Goal: Find specific page/section: Find specific page/section

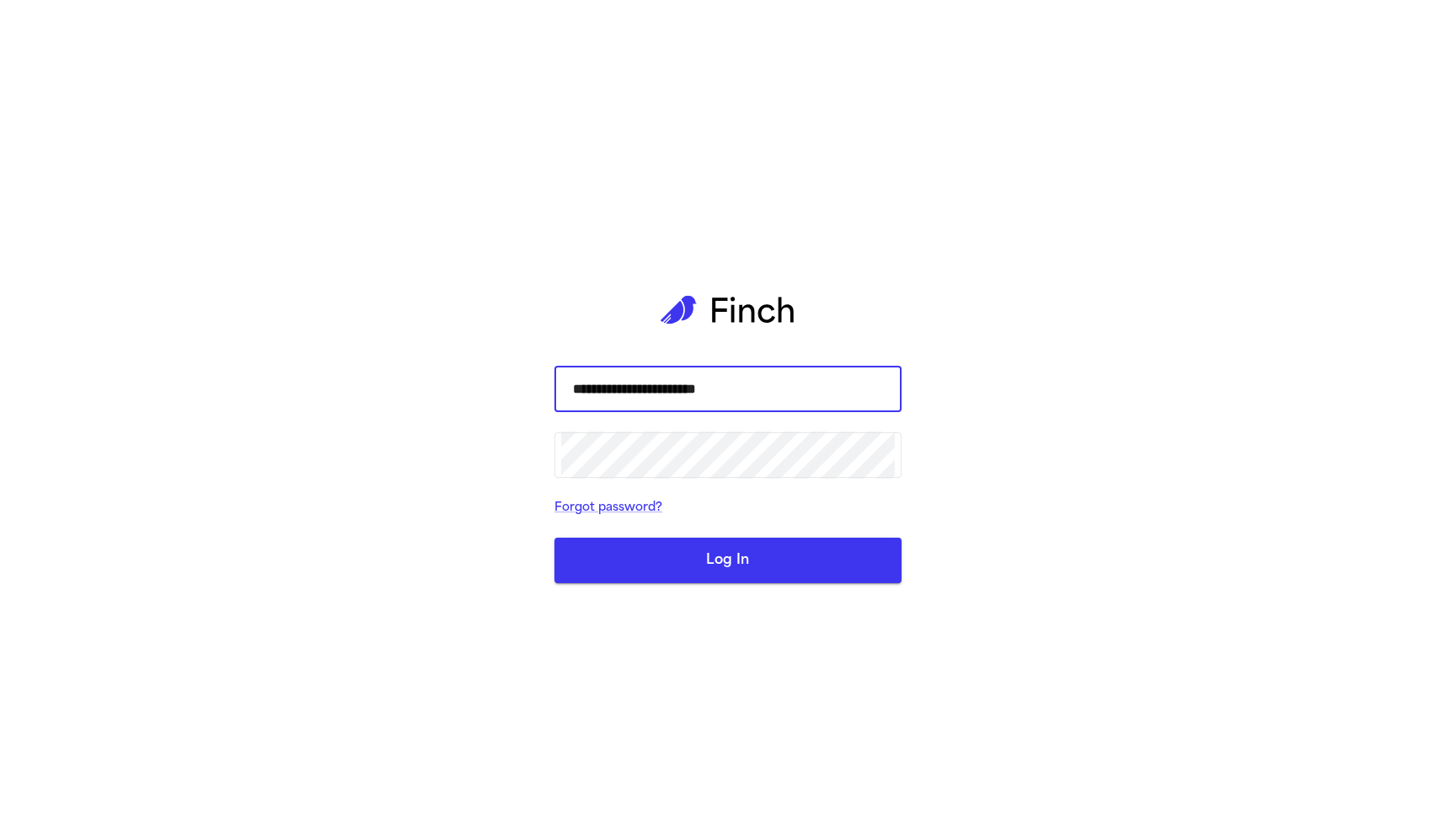
type input "**********"
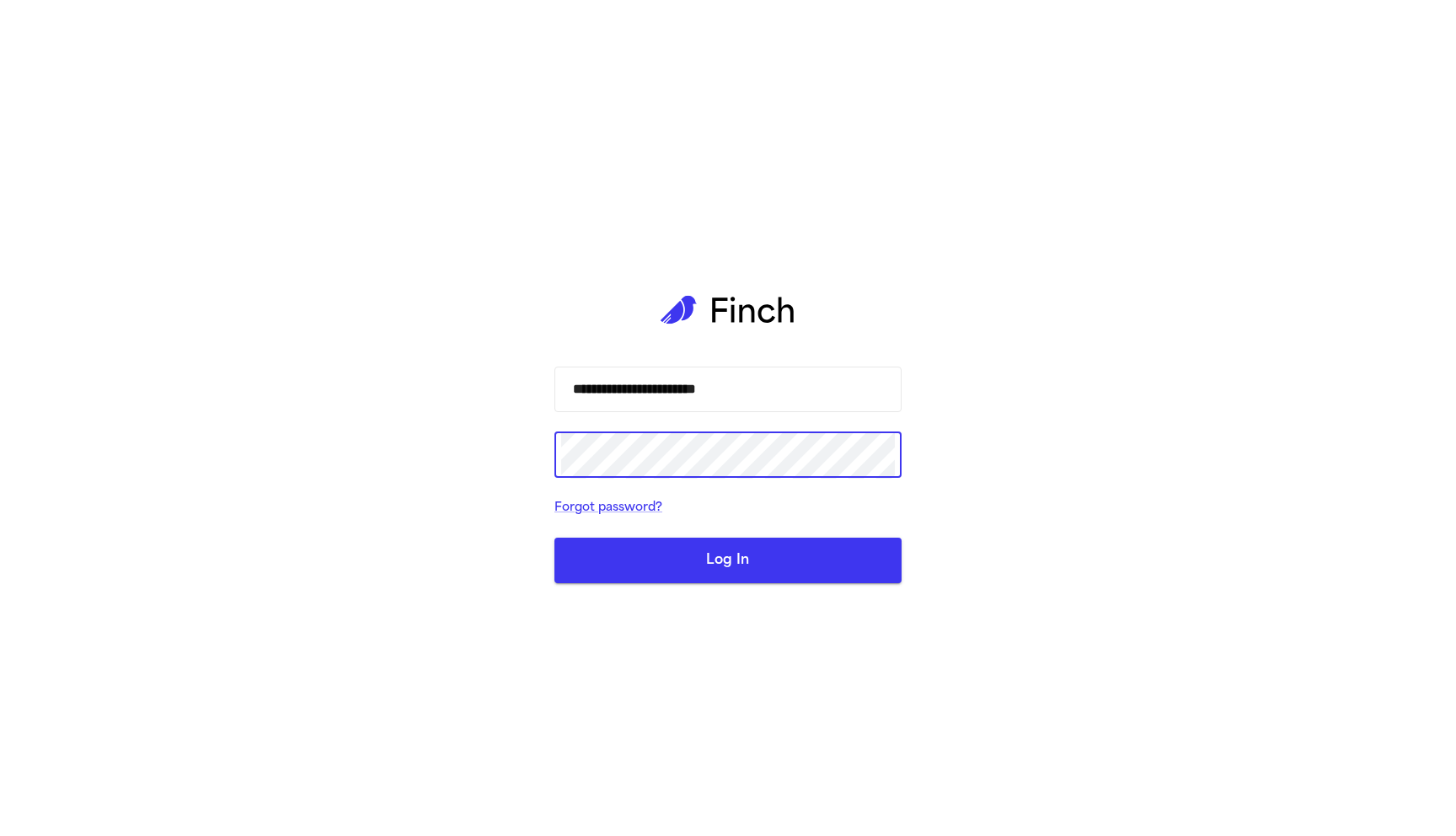
click at [811, 559] on button "Log In" at bounding box center [728, 560] width 347 height 46
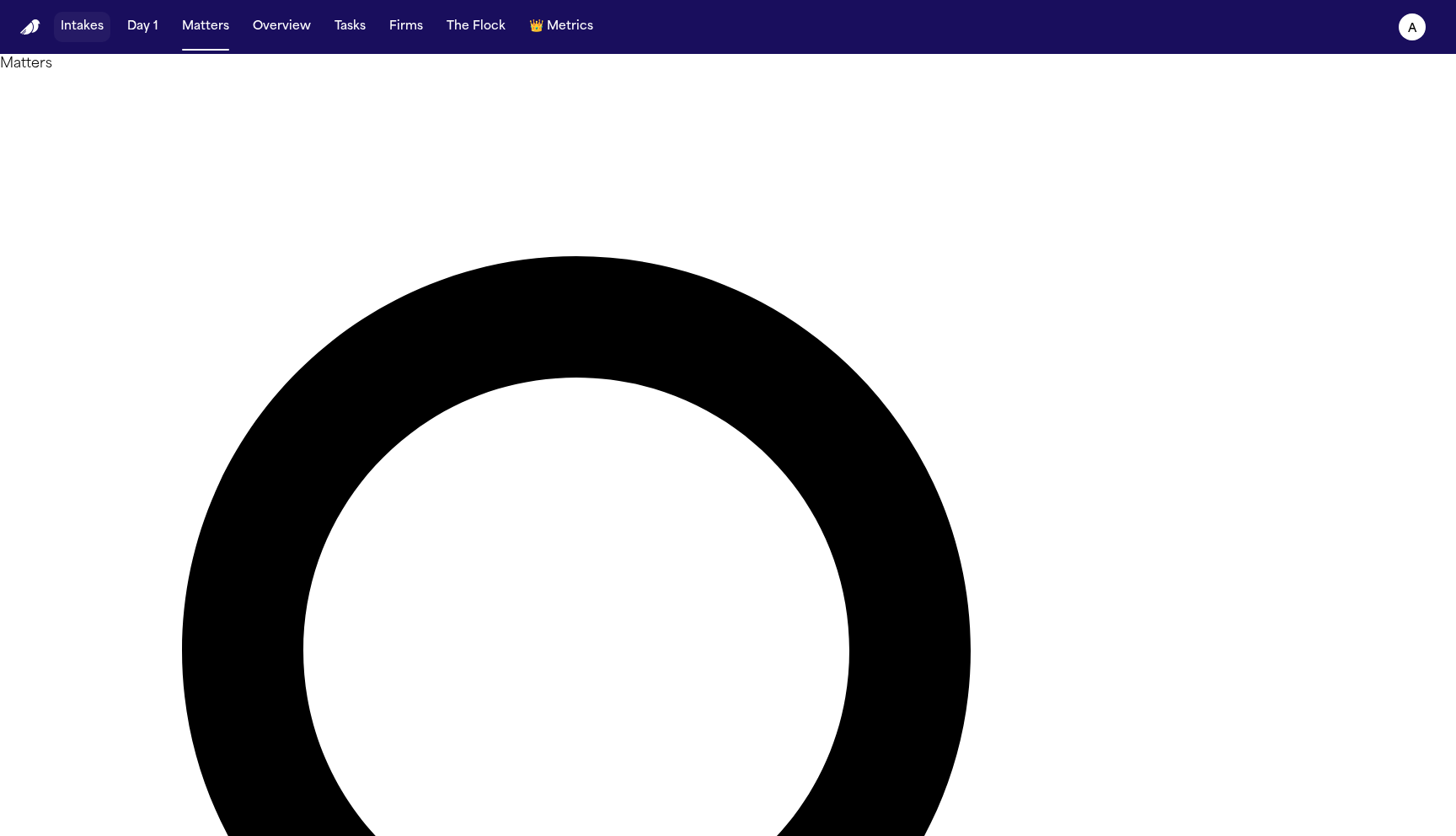
click at [76, 33] on button "Intakes" at bounding box center [81, 27] width 56 height 30
